Goal: Find specific page/section: Find specific page/section

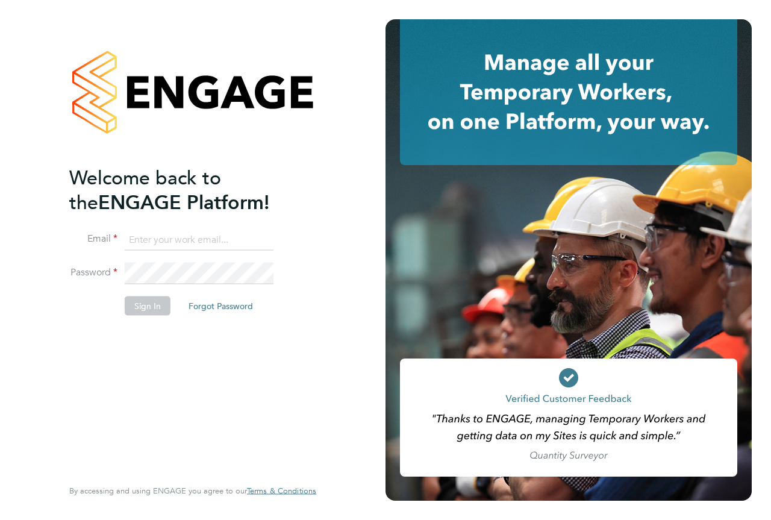
click at [212, 236] on input at bounding box center [199, 240] width 149 height 22
type input "[EMAIL_ADDRESS][PERSON_NAME][DOMAIN_NAME]"
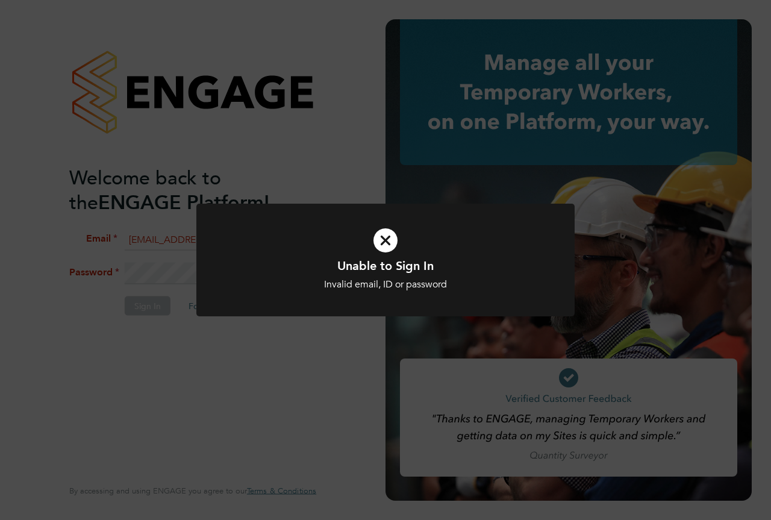
click at [11, 234] on div "Unable to Sign In Invalid email, ID or password Cancel Okay" at bounding box center [385, 260] width 771 height 520
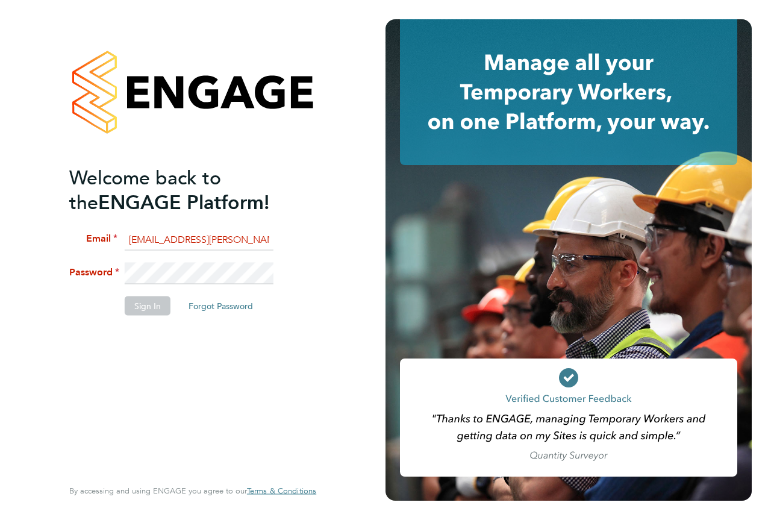
click at [94, 265] on li "Password" at bounding box center [186, 280] width 235 height 34
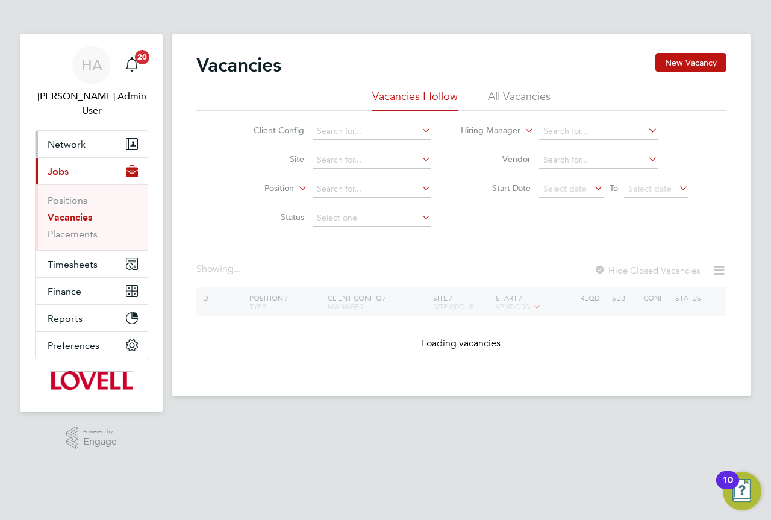
drag, startPoint x: 92, startPoint y: 131, endPoint x: 92, endPoint y: 137, distance: 6.1
click at [90, 131] on button "Network" at bounding box center [92, 144] width 112 height 26
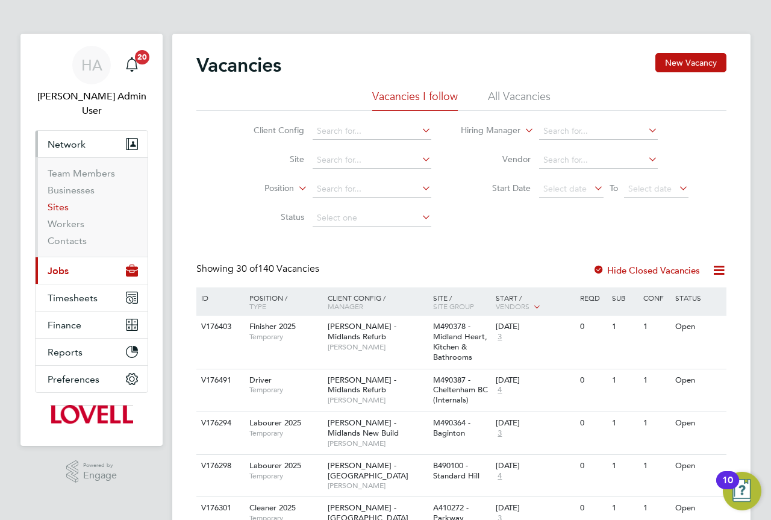
click at [67, 201] on link "Sites" at bounding box center [58, 206] width 21 height 11
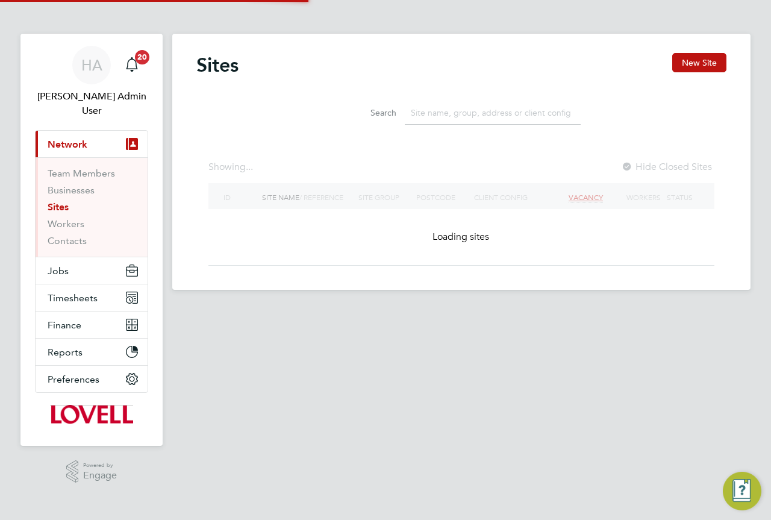
click at [467, 105] on input at bounding box center [493, 112] width 176 height 23
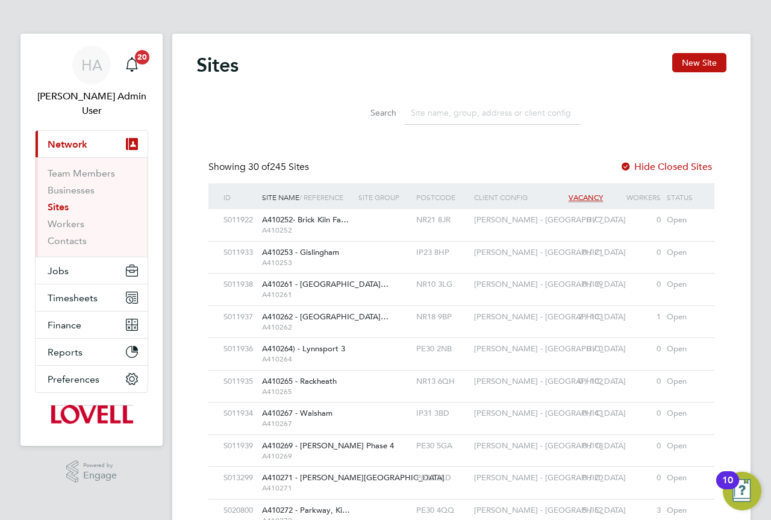
paste input "M490388"
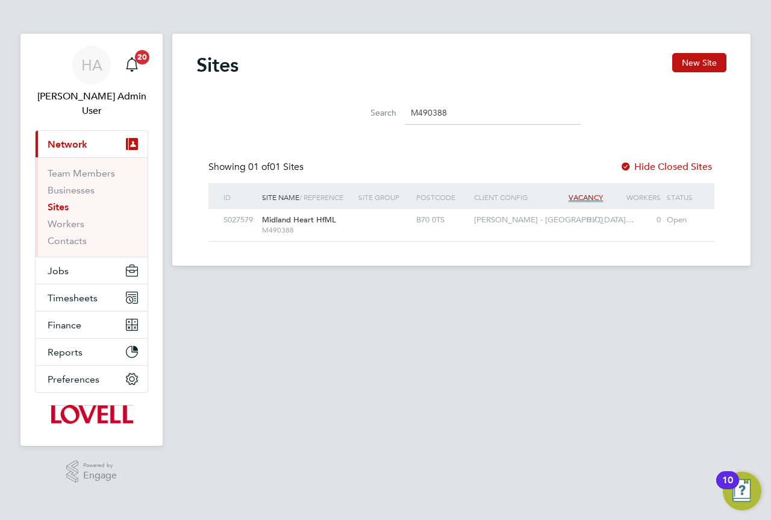
type input "M490388"
click at [393, 225] on div at bounding box center [384, 220] width 58 height 22
